Goal: Transaction & Acquisition: Book appointment/travel/reservation

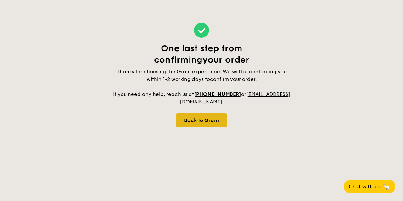
click at [202, 118] on div "Back to Grain" at bounding box center [201, 120] width 50 height 14
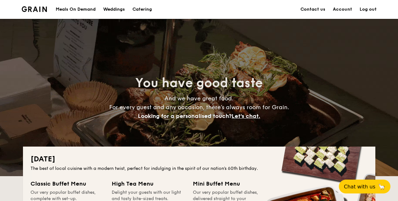
click at [340, 8] on link "Account" at bounding box center [342, 9] width 19 height 19
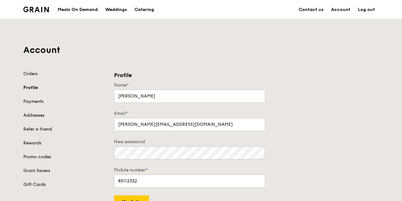
click at [30, 70] on div "Account Orders Profile Payments Addresses Refer a friend Rewards Promo codes Gr…" at bounding box center [201, 114] width 363 height 190
click at [31, 74] on link "Orders" at bounding box center [64, 74] width 83 height 6
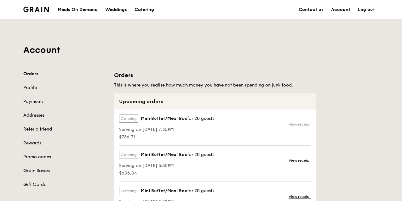
click at [299, 124] on link "View receipt" at bounding box center [299, 124] width 22 height 5
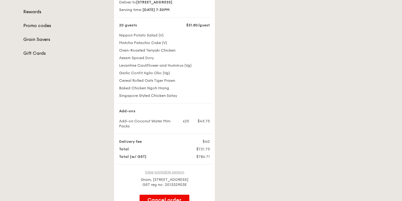
scroll to position [157, 0]
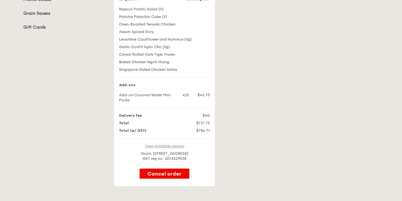
click at [167, 148] on link "View printable version" at bounding box center [164, 146] width 39 height 4
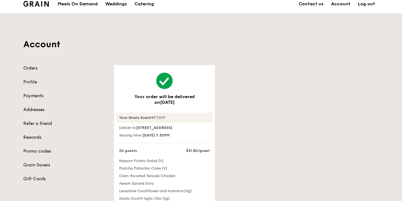
scroll to position [0, 0]
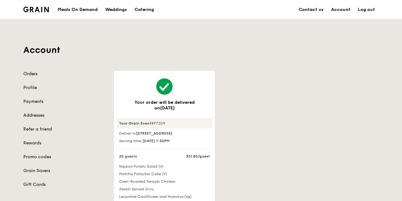
click at [34, 73] on link "Orders" at bounding box center [64, 74] width 83 height 6
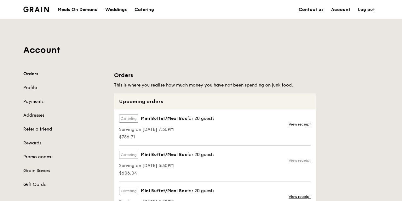
click at [297, 159] on link "View receipt" at bounding box center [299, 160] width 22 height 5
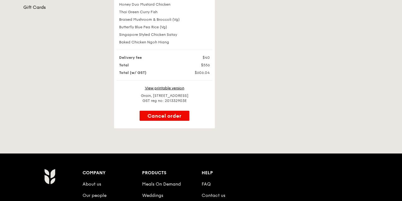
scroll to position [189, 0]
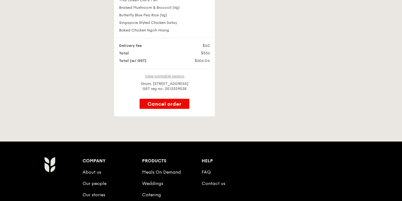
click at [166, 78] on link "View printable version" at bounding box center [164, 76] width 39 height 4
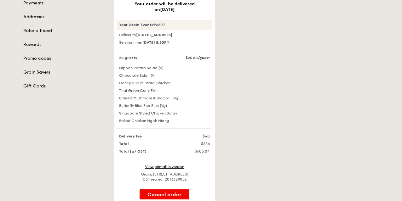
scroll to position [31, 0]
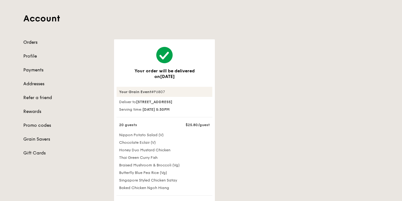
click at [37, 41] on link "Orders" at bounding box center [64, 42] width 83 height 6
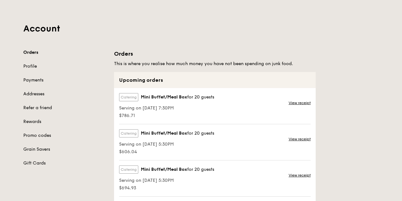
scroll to position [63, 0]
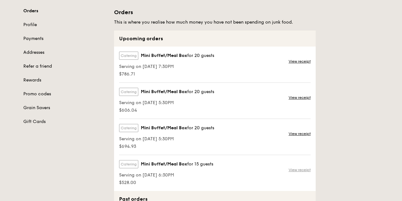
click at [299, 169] on link "View receipt" at bounding box center [299, 170] width 22 height 5
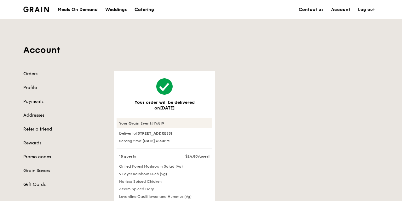
click at [144, 8] on div "Catering" at bounding box center [144, 9] width 20 height 19
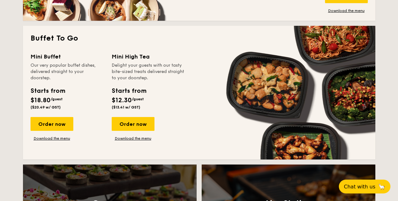
scroll to position [567, 0]
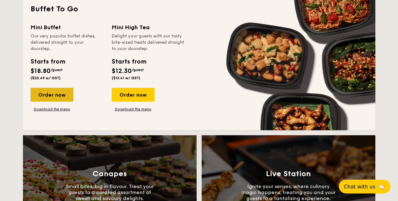
click at [56, 97] on div "Order now" at bounding box center [52, 95] width 43 height 14
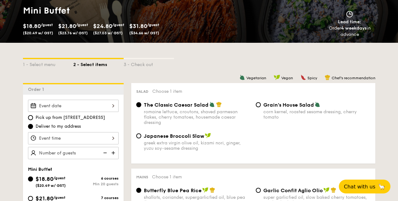
scroll to position [157, 0]
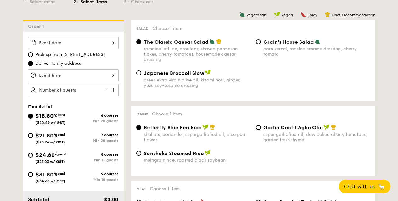
click at [87, 45] on input "Smoked Mesquite Whole Chicken brined in our in-house blend of herbs and spices,…" at bounding box center [73, 43] width 91 height 12
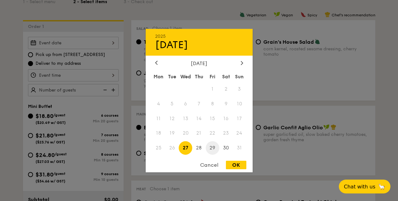
click at [213, 147] on span "29" at bounding box center [213, 148] width 14 height 14
click at [234, 165] on div "OK" at bounding box center [236, 165] width 20 height 9
type input "[DATE]"
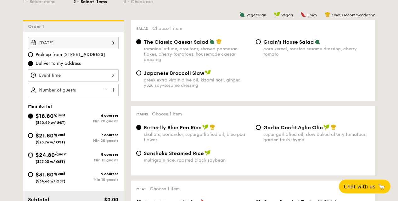
click at [83, 74] on input "Smoked Mesquite Whole Chicken brined in our in-house blend of herbs and spices,…" at bounding box center [73, 75] width 91 height 12
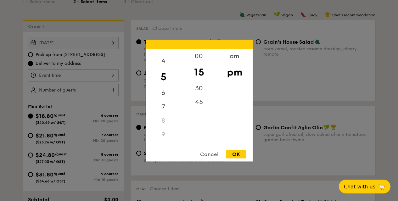
scroll to position [64, 0]
click at [164, 94] on div "7" at bounding box center [164, 96] width 36 height 18
click at [199, 56] on div "00" at bounding box center [199, 58] width 36 height 18
click at [236, 153] on div "OK" at bounding box center [236, 154] width 20 height 9
type input "7:00PM"
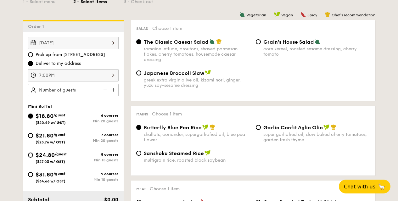
click at [113, 88] on img at bounding box center [113, 90] width 9 height 12
click at [105, 89] on img at bounding box center [104, 90] width 9 height 12
type input "20 guests"
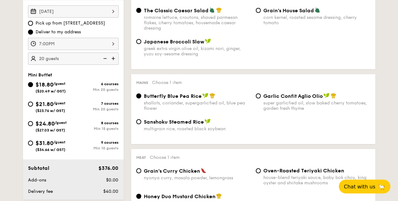
click at [35, 123] on div "$24.80 /guest ($27.03 w/ GST)" at bounding box center [50, 125] width 45 height 13
click at [33, 123] on input "$24.80 /guest ($27.03 w/ GST) 8 courses Min 15 guests" at bounding box center [30, 123] width 5 height 5
radio input "true"
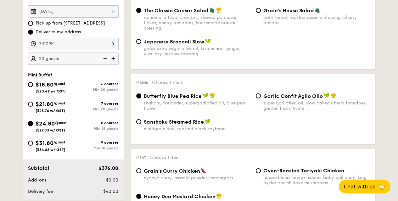
radio input "false"
radio input "true"
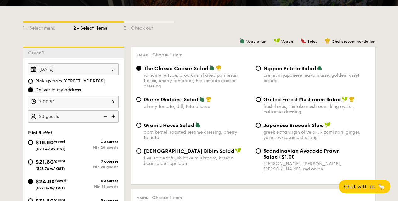
scroll to position [126, 0]
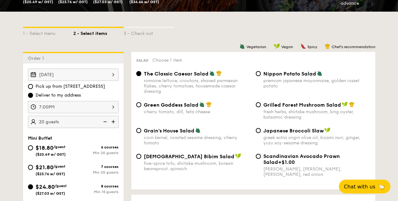
click at [285, 104] on span "Grilled Forest Mushroom Salad" at bounding box center [303, 105] width 78 height 6
click at [261, 104] on input "Grilled Forest Mushroom Salad fresh herbs, shiitake mushroom, king oyster, bals…" at bounding box center [258, 104] width 5 height 5
radio input "true"
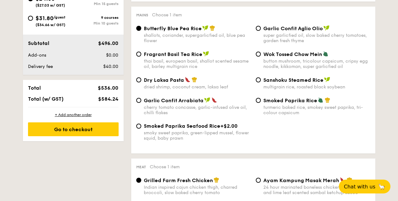
scroll to position [440, 0]
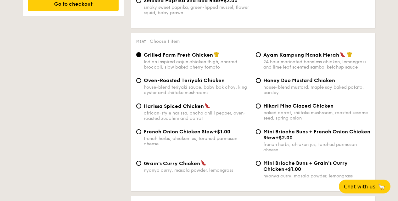
click at [165, 163] on span "Grain's Curry Chicken" at bounding box center [172, 164] width 56 height 6
click at [141, 163] on input "Grain's Curry Chicken nyonya curry, masala powder, lemongrass" at bounding box center [138, 163] width 5 height 5
radio input "true"
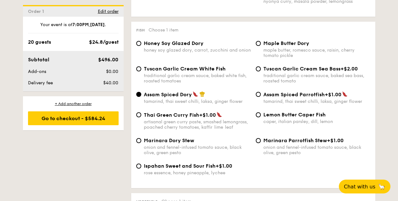
scroll to position [628, 0]
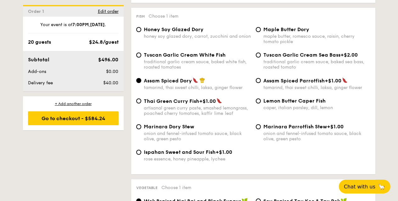
drag, startPoint x: 144, startPoint y: 56, endPoint x: 141, endPoint y: 54, distance: 3.5
click at [141, 54] on input "Tuscan Garlic Cream White Fish traditional garlic cream sauce, baked white fish…" at bounding box center [138, 55] width 5 height 5
radio input "true"
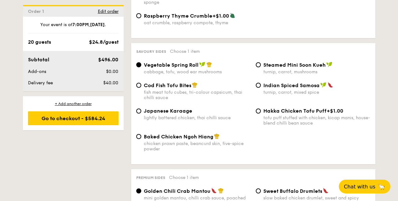
scroll to position [1068, 0]
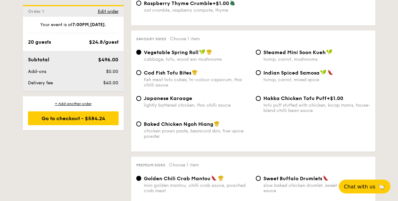
click at [147, 124] on span "Baked Chicken Ngoh Hiang" at bounding box center [179, 124] width 70 height 6
click at [141, 124] on input "Baked Chicken Ngoh Hiang chicken prawn paste, beancurd skin, five-spice powder" at bounding box center [138, 124] width 5 height 5
radio input "true"
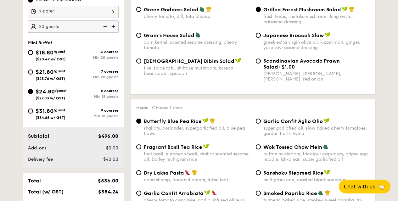
scroll to position [220, 0]
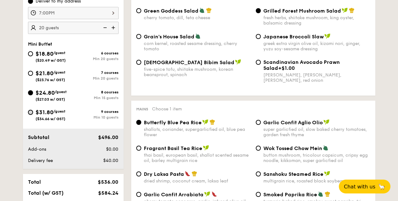
click at [30, 111] on input "$31.80 /guest ($34.66 w/ GST) 9 courses Min 10 guests" at bounding box center [30, 112] width 5 height 5
radio input "true"
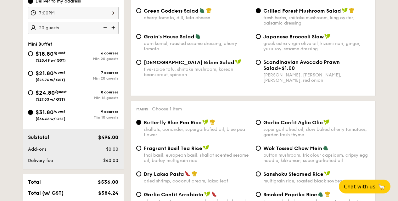
radio input "true"
radio input "false"
radio input "true"
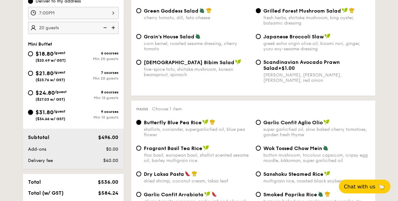
radio input "true"
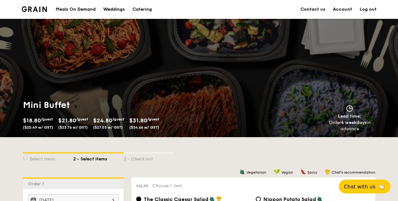
scroll to position [125, 0]
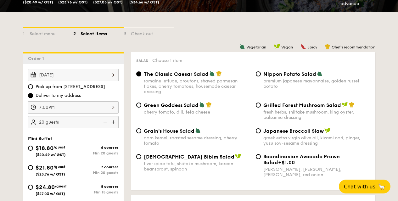
click at [274, 105] on span "Grilled Forest Mushroom Salad" at bounding box center [303, 105] width 78 height 6
click at [261, 105] on input "Grilled Forest Mushroom Salad fresh herbs, shiitake mushroom, king oyster, bals…" at bounding box center [258, 105] width 5 height 5
radio input "true"
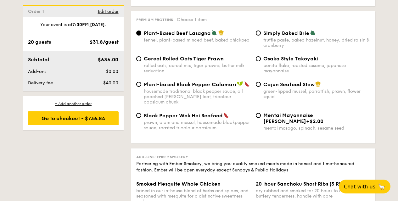
scroll to position [1319, 0]
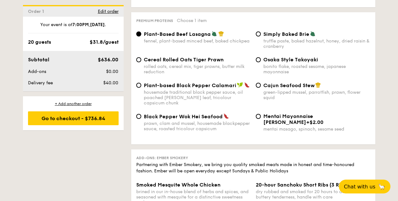
click at [286, 89] on div "Cajun Seafood Stew green-lipped mussel, parrotfish, prawn, flower squid" at bounding box center [317, 91] width 107 height 18
click at [261, 88] on input "Cajun Seafood Stew green-lipped mussel, parrotfish, prawn, flower squid" at bounding box center [258, 85] width 5 height 5
radio input "true"
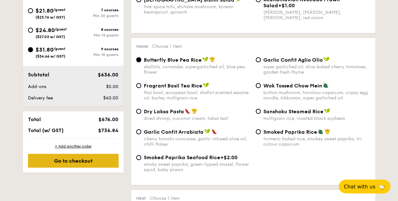
scroll to position [1309, 0]
